Goal: Information Seeking & Learning: Learn about a topic

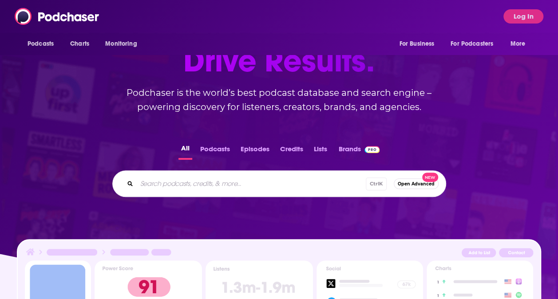
scroll to position [81, 0]
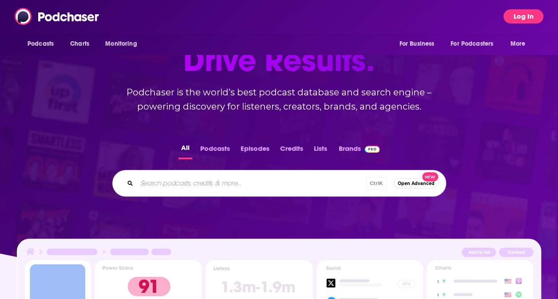
click at [532, 18] on button "Log In" at bounding box center [524, 16] width 40 height 14
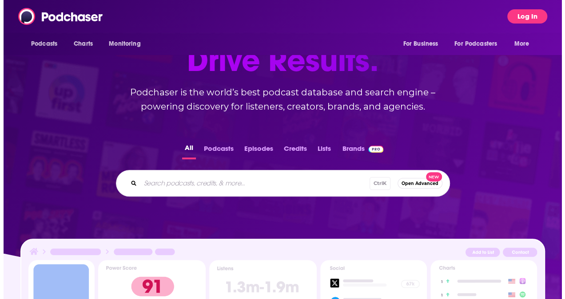
scroll to position [0, 0]
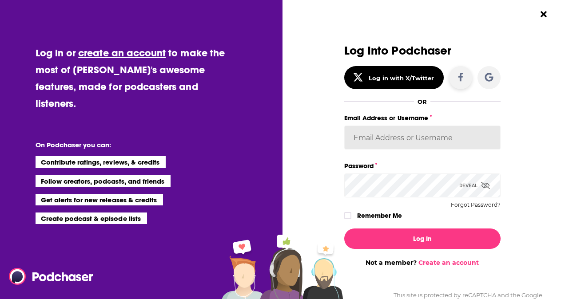
type input "arobertson1"
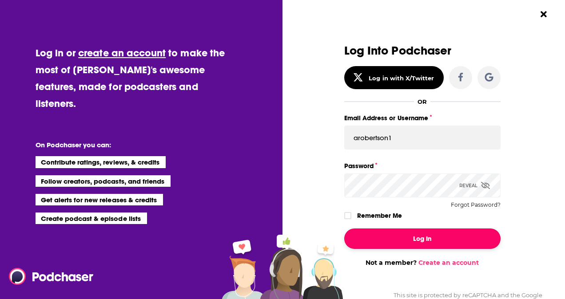
click at [403, 239] on button "Log In" at bounding box center [422, 239] width 156 height 20
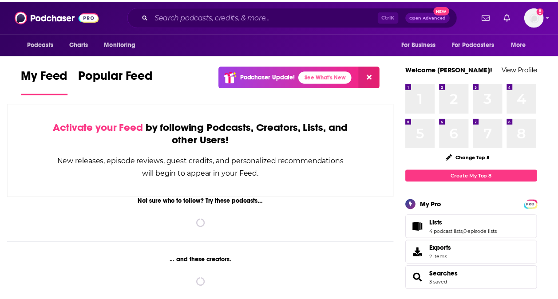
scroll to position [81, 0]
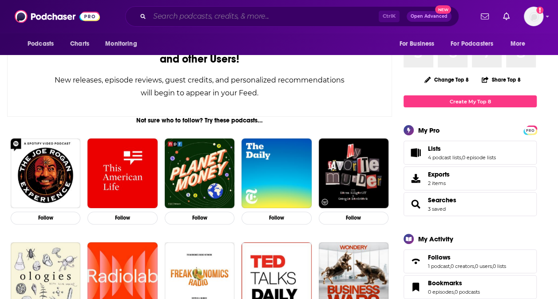
click at [220, 19] on input "Search podcasts, credits, & more..." at bounding box center [264, 16] width 229 height 14
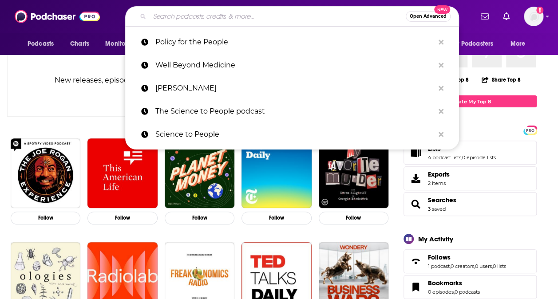
paste input "[PERSON_NAME]"
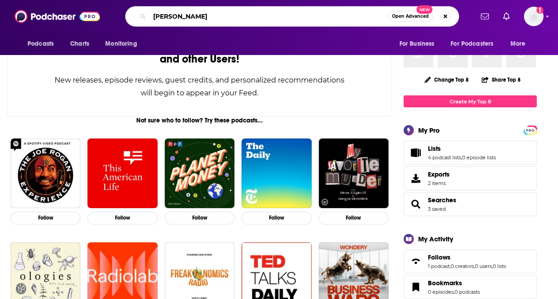
type input "[PERSON_NAME]"
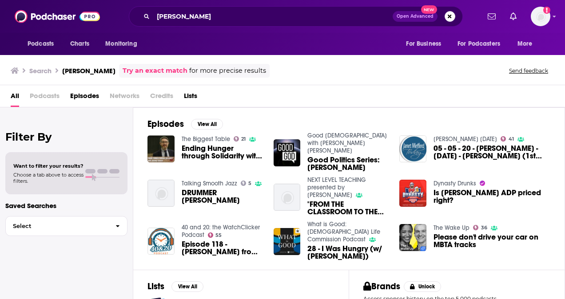
click at [222, 147] on span "Ending Hunger through Solidarity with [PERSON_NAME]" at bounding box center [222, 152] width 81 height 15
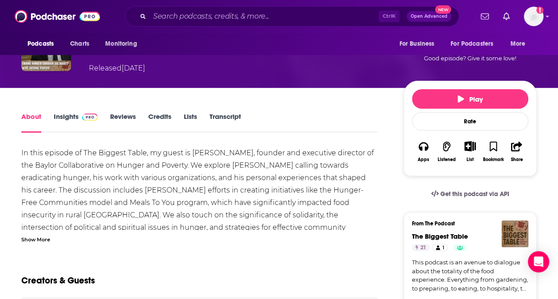
scroll to position [87, 0]
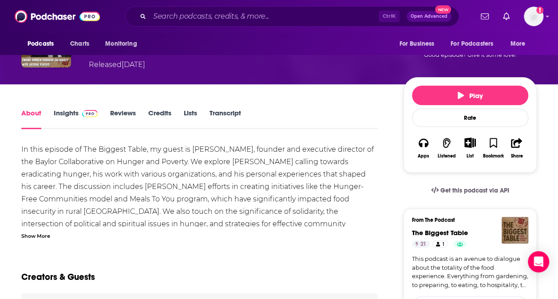
click at [41, 231] on div "Show More" at bounding box center [35, 235] width 29 height 8
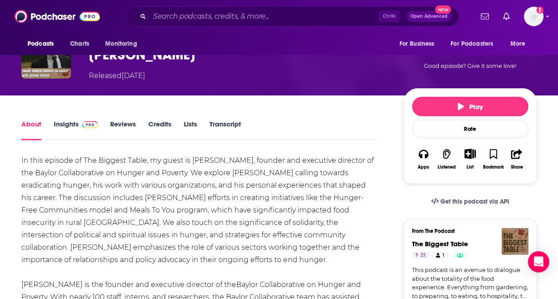
scroll to position [0, 0]
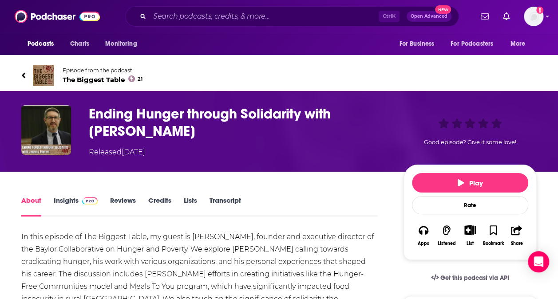
click at [62, 198] on link "Insights" at bounding box center [76, 206] width 44 height 20
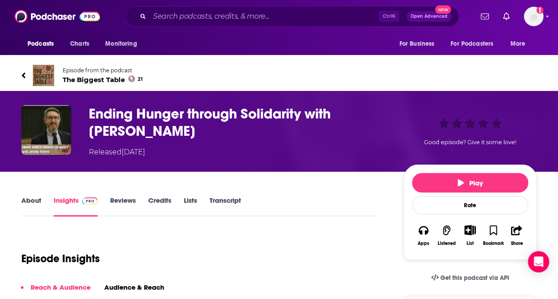
click at [124, 110] on h3 "Ending Hunger through Solidarity with [PERSON_NAME]" at bounding box center [239, 122] width 301 height 35
click at [117, 198] on link "Reviews" at bounding box center [123, 206] width 26 height 20
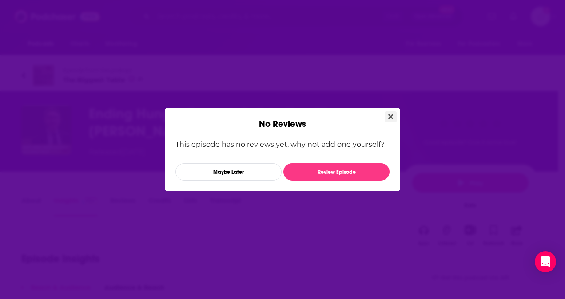
click at [390, 113] on button "Close" at bounding box center [391, 116] width 12 height 11
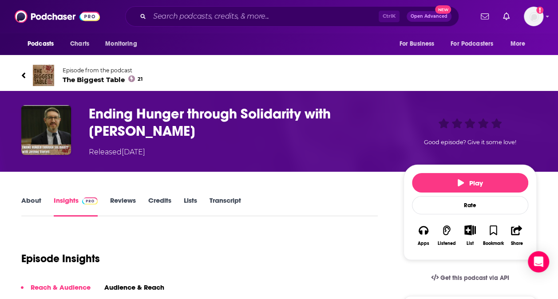
click at [190, 199] on link "Lists" at bounding box center [190, 206] width 13 height 20
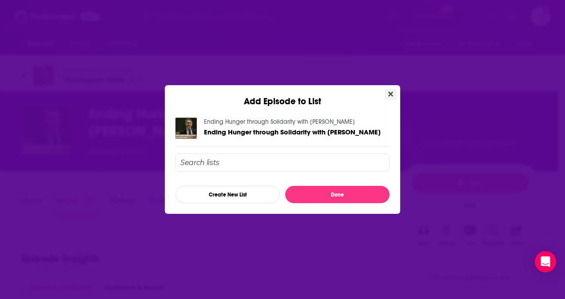
click at [389, 93] on icon "Close" at bounding box center [390, 94] width 5 height 5
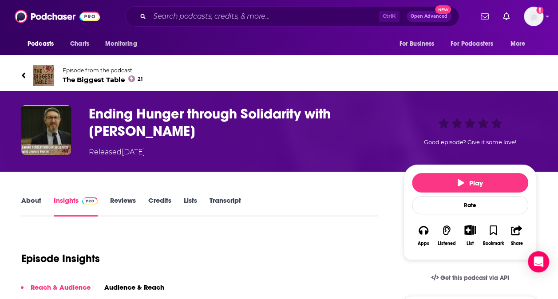
click at [26, 195] on div "About Insights Reviews Credits Lists Transcript" at bounding box center [199, 206] width 357 height 22
click at [27, 200] on link "About" at bounding box center [31, 206] width 20 height 20
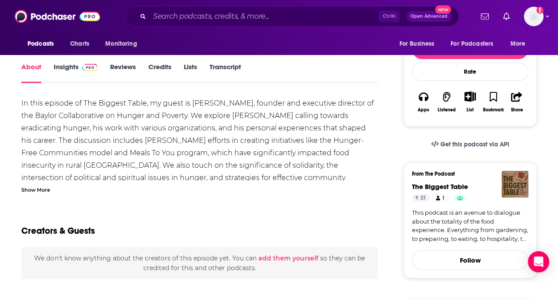
scroll to position [134, 0]
click at [44, 189] on div "Show More" at bounding box center [35, 189] width 29 height 8
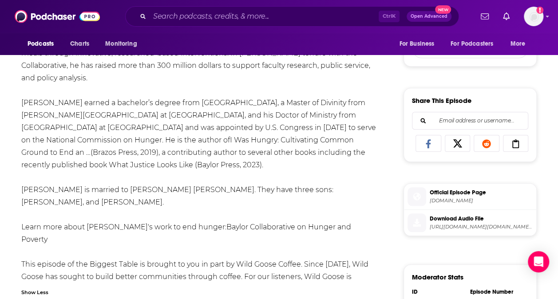
scroll to position [0, 0]
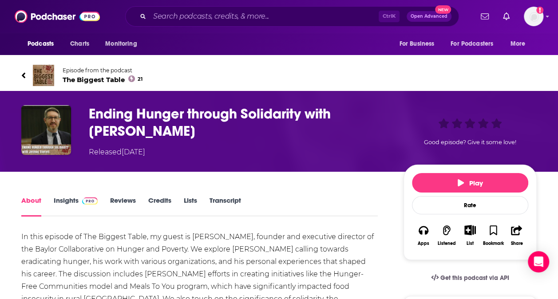
click at [90, 79] on span "The Biggest Table 21" at bounding box center [103, 79] width 80 height 8
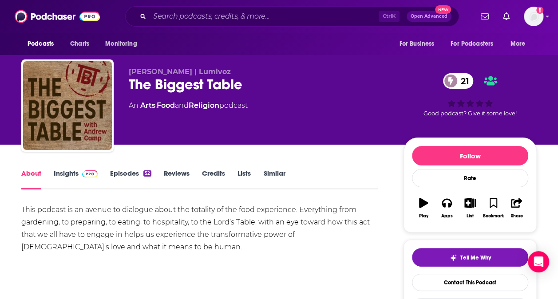
click at [135, 172] on link "Episodes 52" at bounding box center [130, 179] width 41 height 20
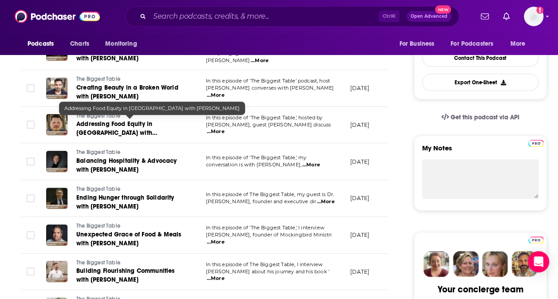
scroll to position [230, 0]
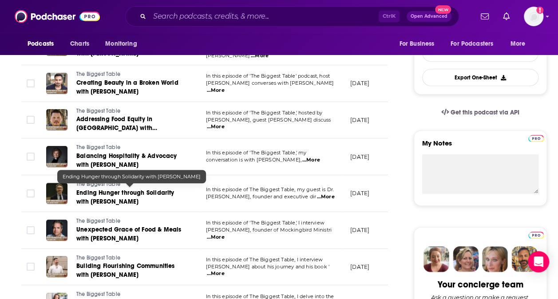
click at [136, 189] on span "Ending Hunger through Solidarity with [PERSON_NAME]" at bounding box center [125, 197] width 98 height 16
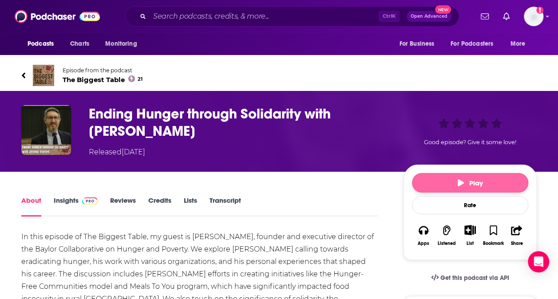
click at [458, 182] on icon "button" at bounding box center [461, 182] width 6 height 7
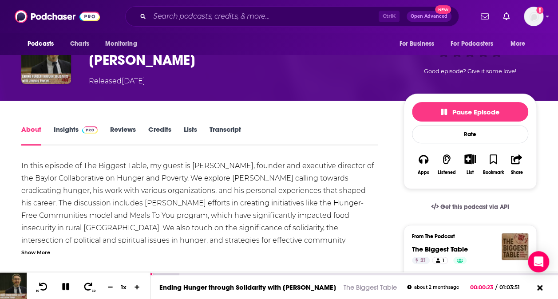
scroll to position [73, 0]
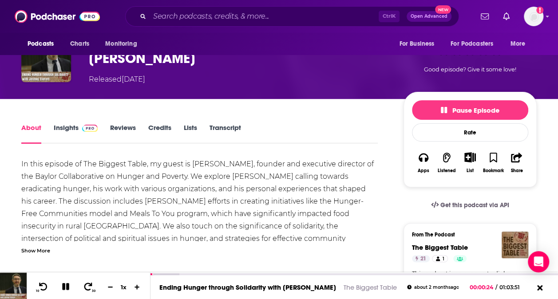
click at [70, 129] on link "Insights" at bounding box center [76, 133] width 44 height 20
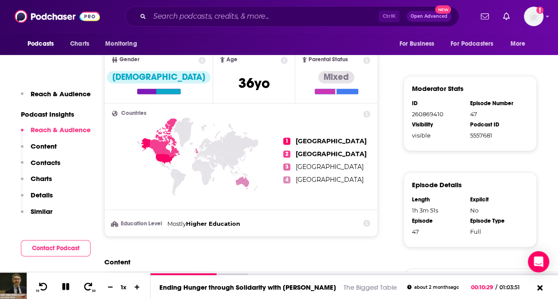
scroll to position [535, 0]
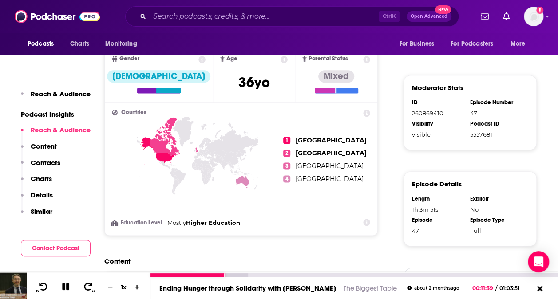
click at [65, 286] on icon at bounding box center [65, 286] width 7 height 7
click at [65, 287] on icon at bounding box center [66, 286] width 8 height 9
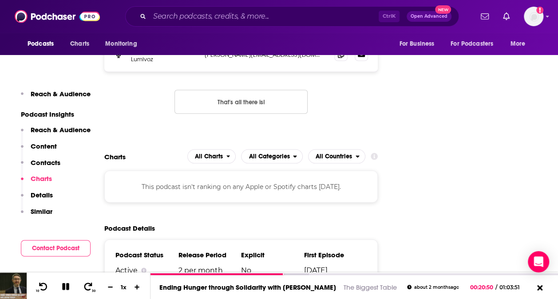
scroll to position [863, 0]
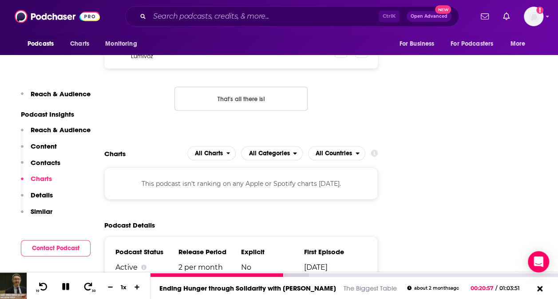
click at [16, 291] on img at bounding box center [13, 286] width 27 height 27
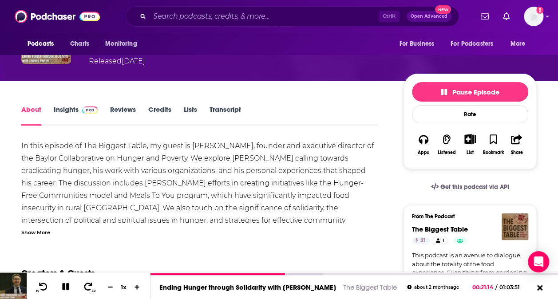
scroll to position [91, 0]
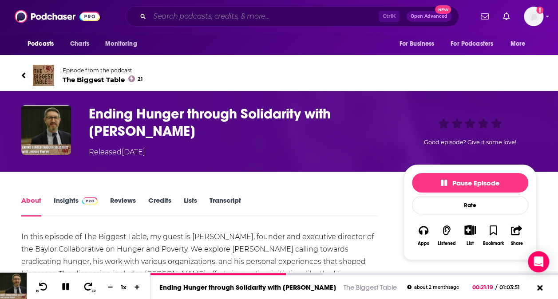
click at [178, 15] on input "Search podcasts, credits, & more..." at bounding box center [264, 16] width 229 height 14
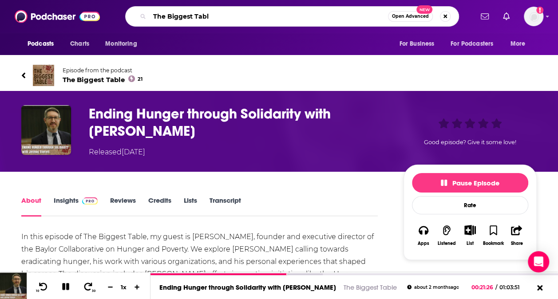
type input "The Biggest Table"
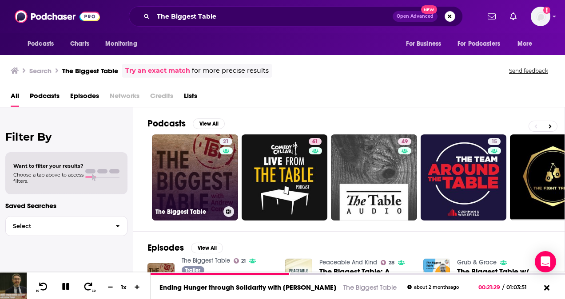
click at [184, 187] on link "21 The Biggest Table" at bounding box center [195, 178] width 86 height 86
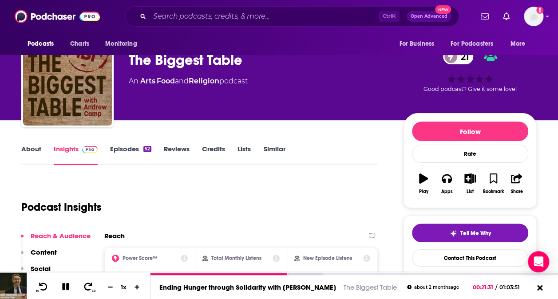
scroll to position [25, 0]
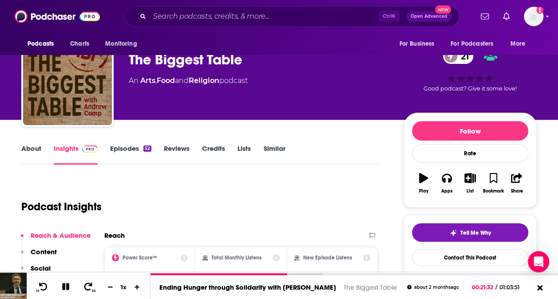
click at [72, 150] on link "Insights" at bounding box center [76, 154] width 44 height 20
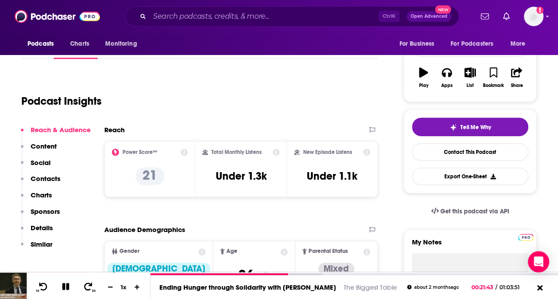
scroll to position [130, 0]
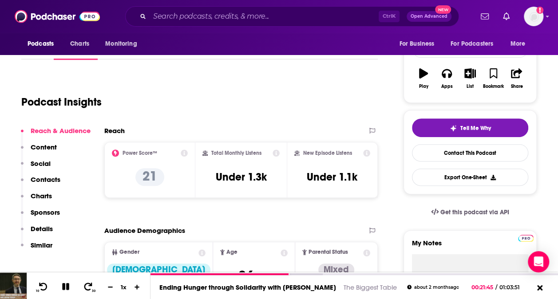
click at [184, 155] on icon at bounding box center [184, 153] width 7 height 7
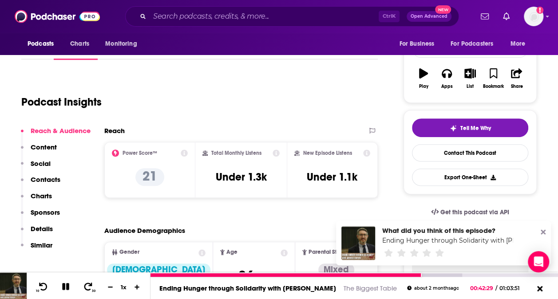
click at [62, 287] on icon at bounding box center [66, 287] width 10 height 8
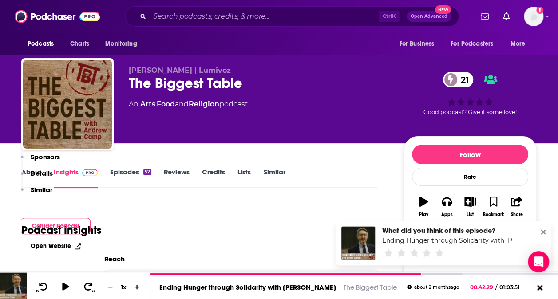
scroll to position [0, 0]
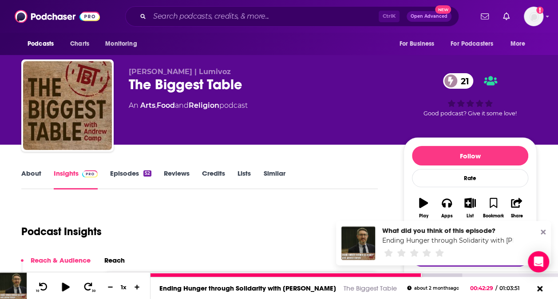
click at [62, 287] on icon at bounding box center [65, 286] width 11 height 9
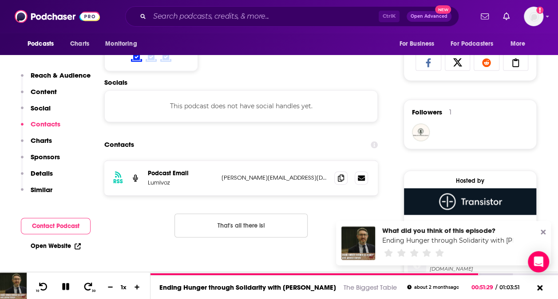
scroll to position [584, 0]
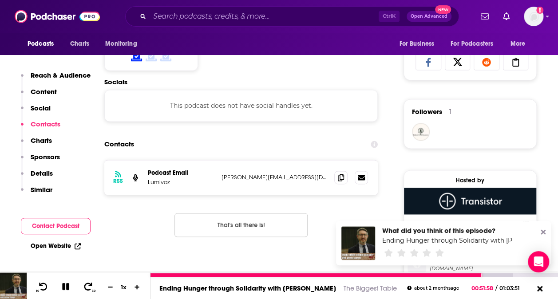
click at [208, 290] on link "Ending Hunger through Solidarity with [PERSON_NAME]" at bounding box center [247, 288] width 177 height 8
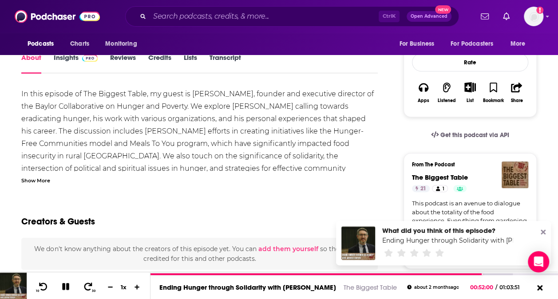
scroll to position [117, 0]
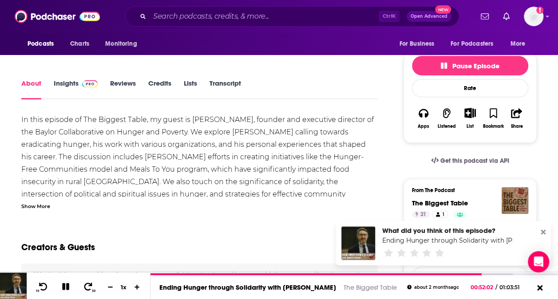
click at [219, 83] on link "Transcript" at bounding box center [226, 89] width 32 height 20
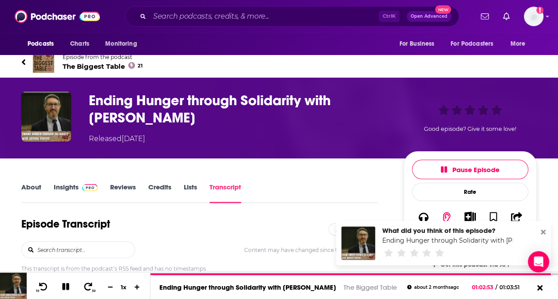
scroll to position [12, 0]
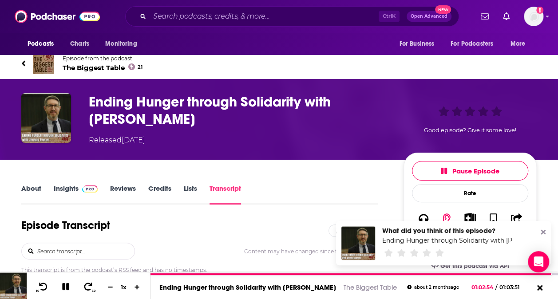
click at [30, 188] on link "About" at bounding box center [31, 194] width 20 height 20
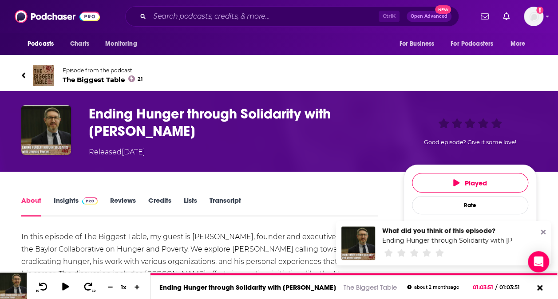
click at [89, 200] on img at bounding box center [90, 201] width 16 height 7
